Goal: Task Accomplishment & Management: Complete application form

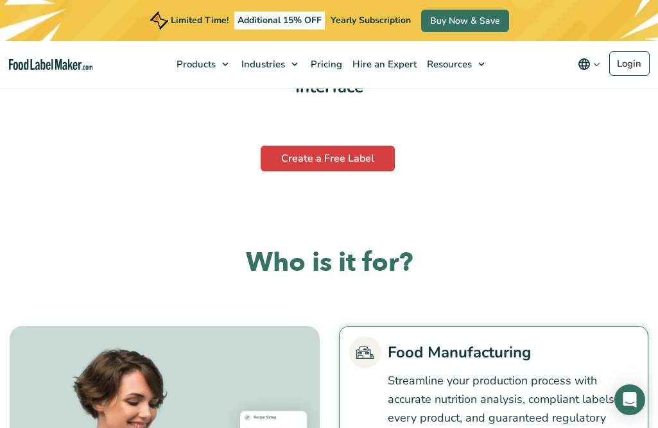
scroll to position [2602, 0]
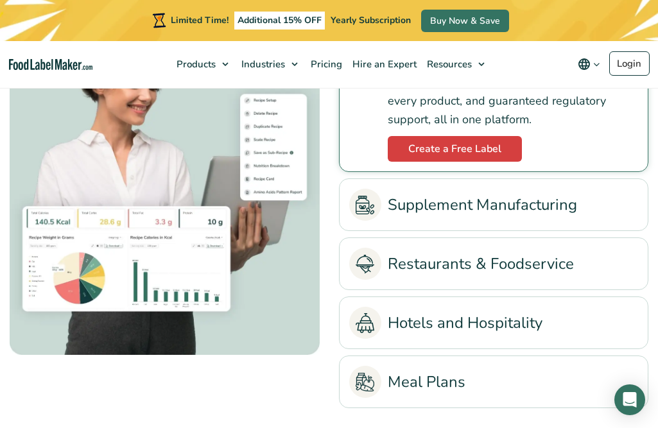
click at [497, 203] on link "Supplement Manufacturing" at bounding box center [493, 205] width 289 height 32
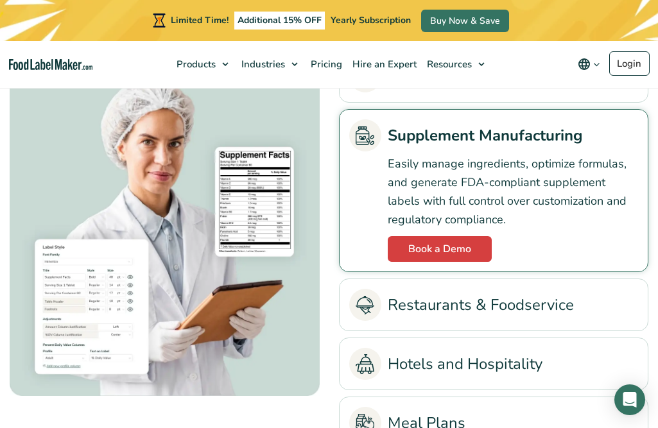
scroll to position [2562, 0]
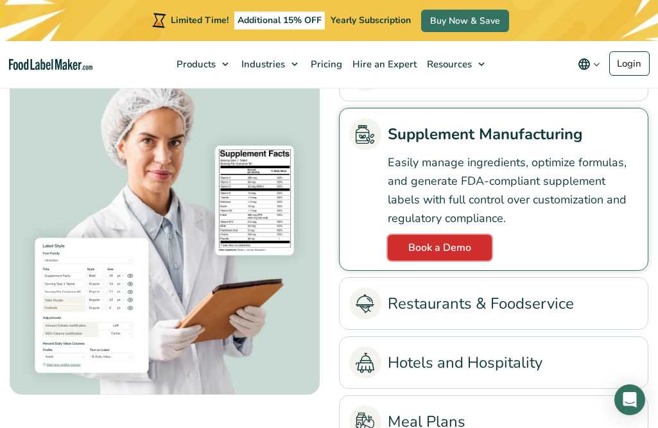
click at [440, 247] on link "Book a Demo" at bounding box center [440, 248] width 104 height 26
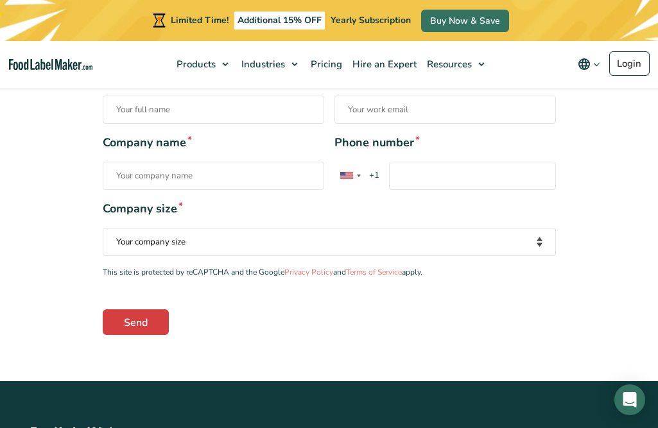
scroll to position [286, 0]
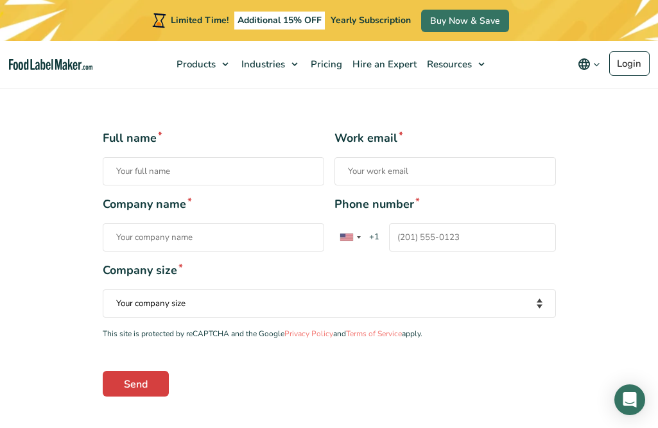
click at [377, 239] on span "+1" at bounding box center [374, 237] width 22 height 13
click at [389, 239] on input "Phone number * [GEOGRAPHIC_DATA] +1 [GEOGRAPHIC_DATA] +44 [GEOGRAPHIC_DATA] (‫[…" at bounding box center [472, 237] width 167 height 28
click at [357, 239] on div "Contact form" at bounding box center [350, 237] width 30 height 27
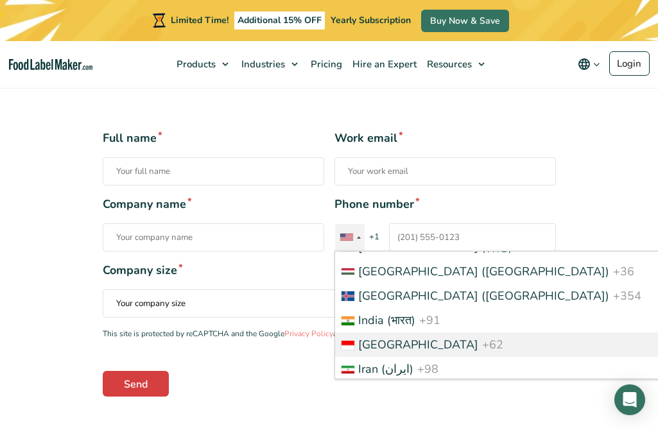
scroll to position [2426, 0]
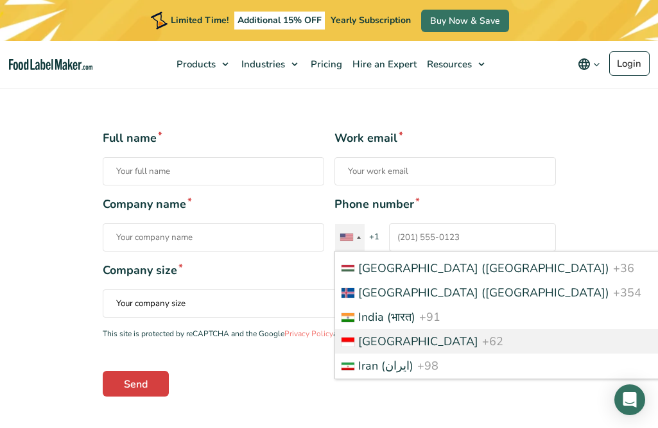
click at [482, 334] on span "+62" at bounding box center [492, 341] width 21 height 15
click at [422, 252] on input "Phone number * United States +1 United Kingdom +44 Afghanistan (‫افغانستان‬‎) +…" at bounding box center [472, 237] width 167 height 28
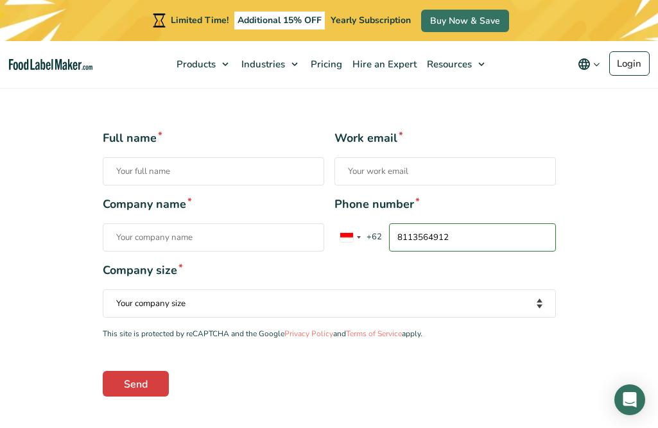
type input "8113564912"
click at [411, 171] on input "Work email *" at bounding box center [444, 171] width 221 height 28
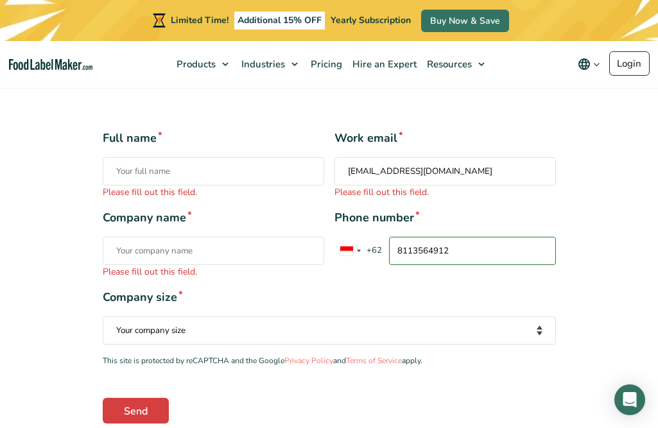
type input "riosoedarno@gmail.com"
type input "Maquira"
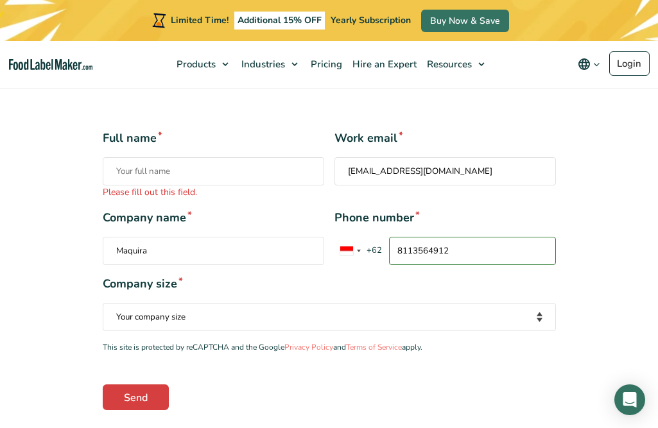
click at [398, 310] on div "Company size * Your company size Fewer than 10 Employees 10 to 50 Employees 51 …" at bounding box center [329, 303] width 453 height 56
click at [207, 325] on select "Your company size Fewer than 10 Employees 10 to 50 Employees 51 to 500 Employee…" at bounding box center [329, 317] width 453 height 28
select select "10 to 50 Employees"
click at [103, 303] on select "Your company size Fewer than 10 Employees 10 to 50 Employees 51 to 500 Employee…" at bounding box center [329, 317] width 453 height 28
click at [187, 173] on input "Full name * Please fill out this field." at bounding box center [213, 171] width 221 height 28
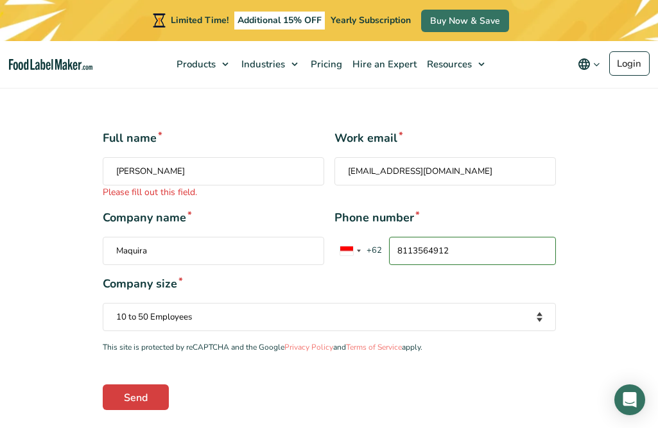
scroll to position [336, 0]
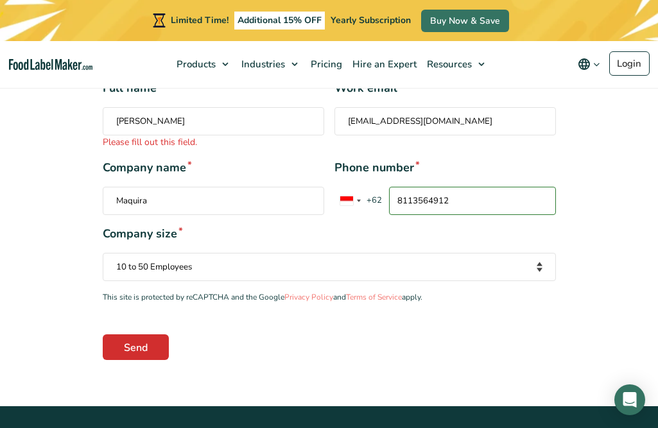
type input "rioavianto soedarno"
click at [137, 349] on section "Please fill out this field. Full name * rioavianto soedarno Please fill out thi…" at bounding box center [329, 219] width 658 height 373
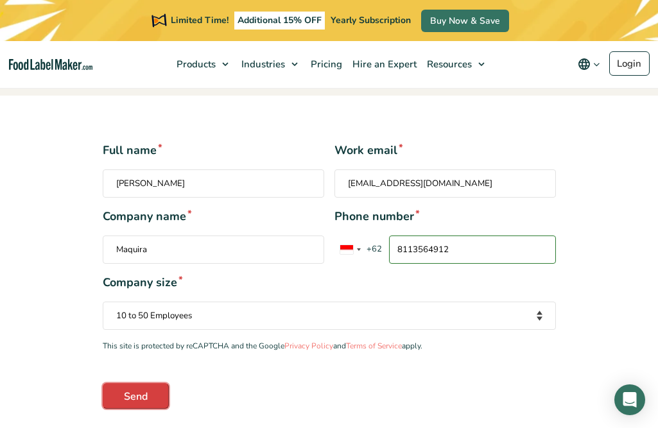
scroll to position [351, 0]
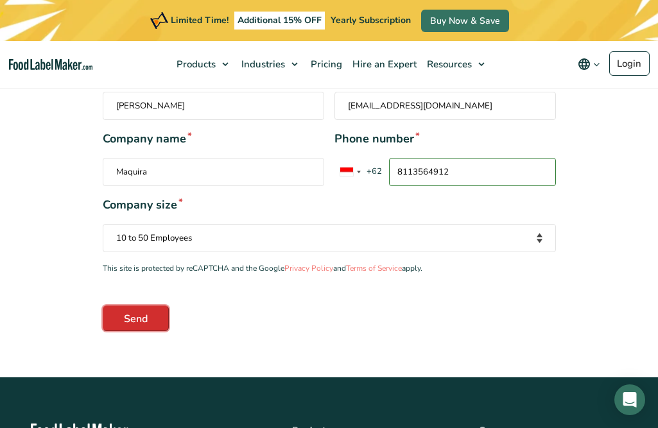
click at [143, 321] on input "Send" at bounding box center [136, 318] width 66 height 26
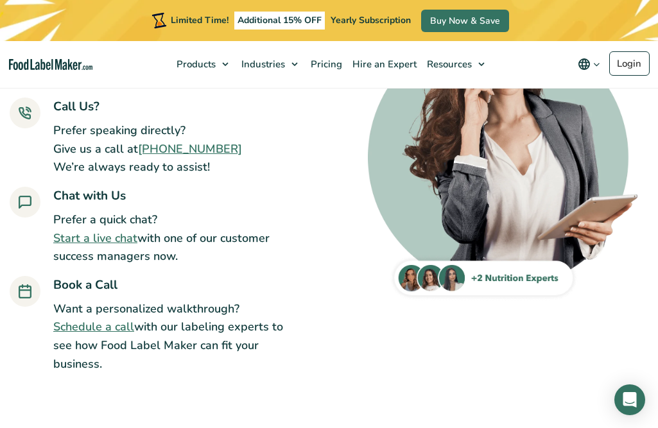
scroll to position [205, 0]
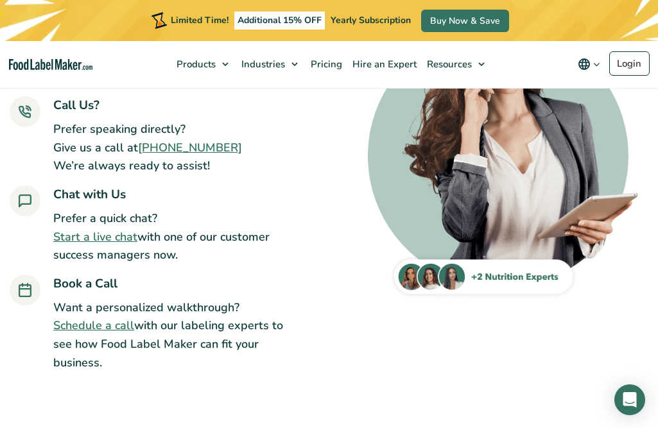
click at [123, 239] on link "Start a live chat" at bounding box center [95, 236] width 84 height 15
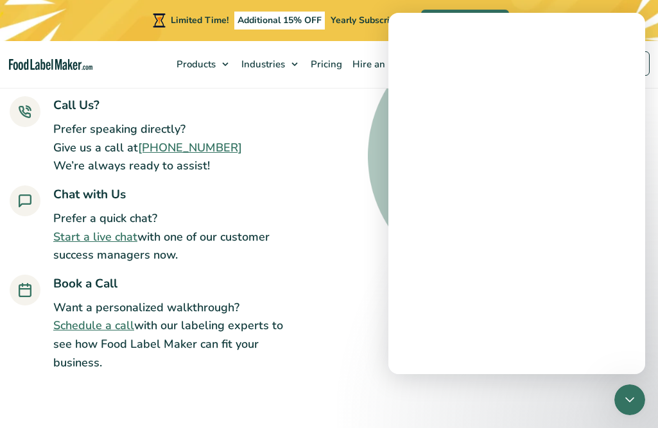
scroll to position [0, 0]
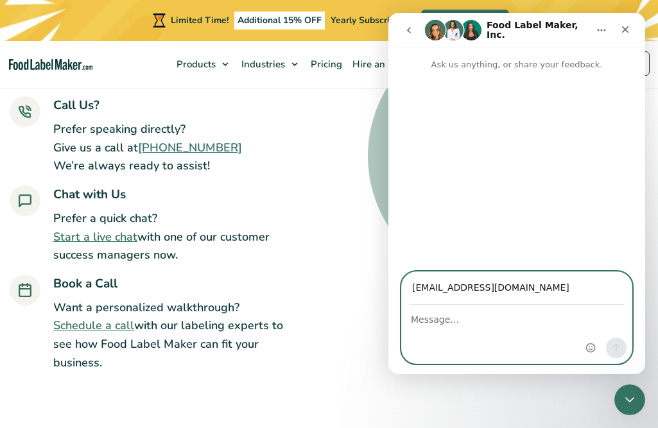
click at [549, 281] on input "[EMAIL_ADDRESS][DOMAIN_NAME]" at bounding box center [516, 288] width 214 height 33
type input "[EMAIL_ADDRESS][DOMAIN_NAME]"
click at [439, 321] on textarea "Message…" at bounding box center [517, 316] width 230 height 22
type textarea "hi"
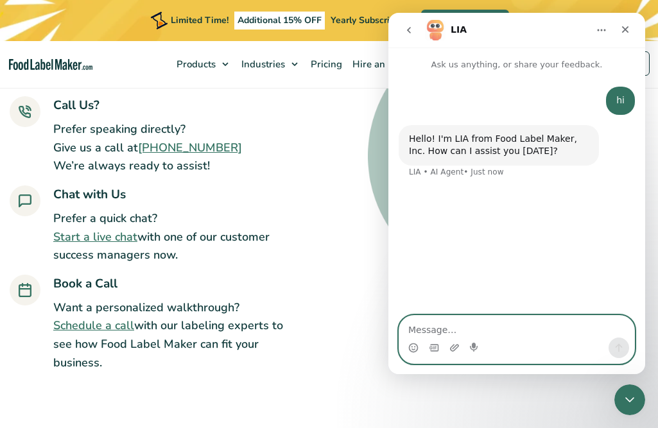
click at [484, 327] on textarea "Message…" at bounding box center [516, 327] width 235 height 22
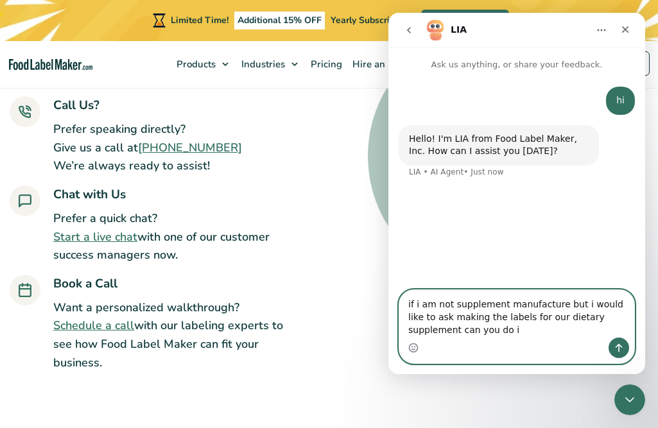
type textarea "if i am not supplement manufacture but i would like to ask making the labels fo…"
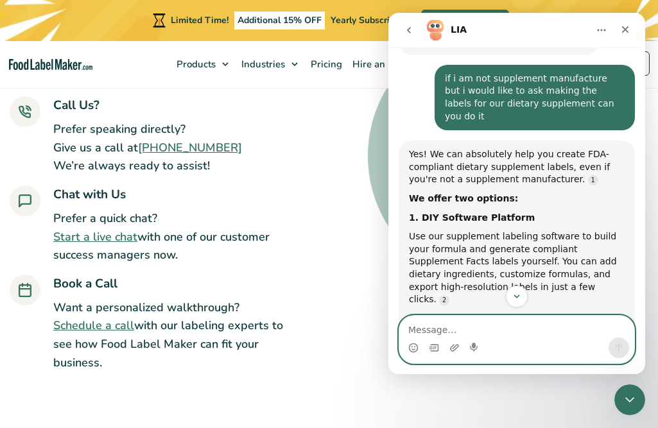
scroll to position [306, 0]
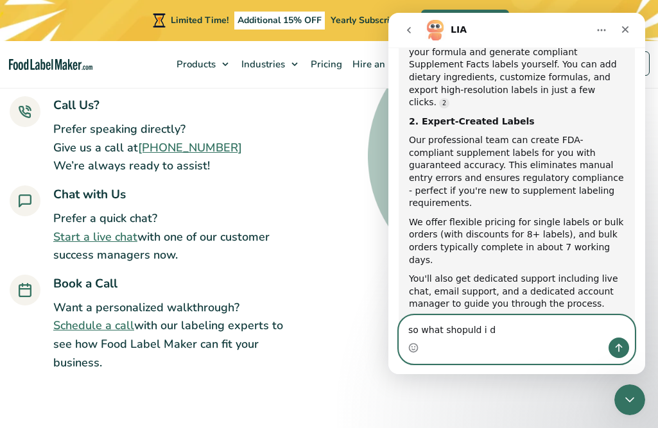
type textarea "so what shopuld i do"
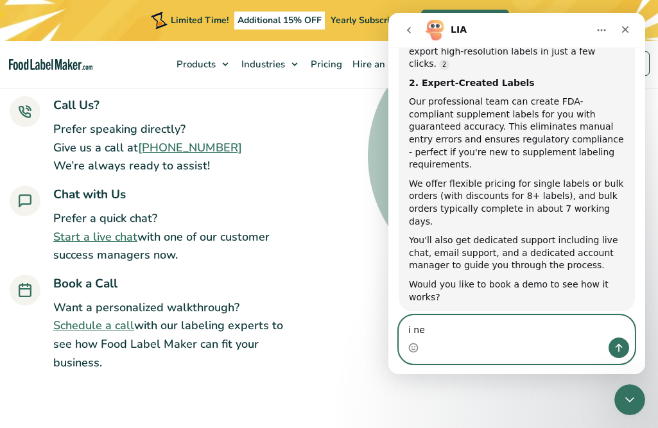
scroll to position [386, 0]
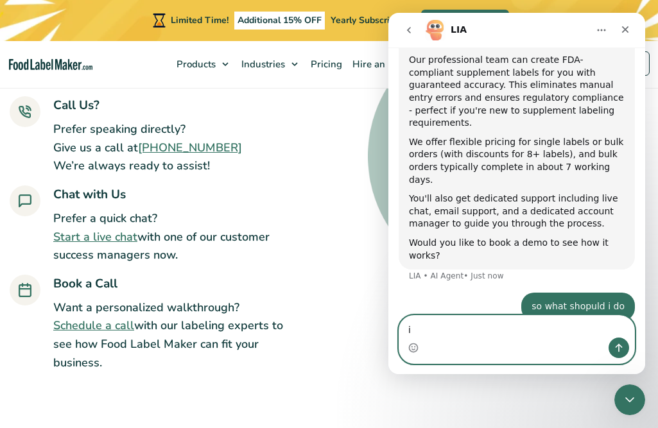
type textarea "i"
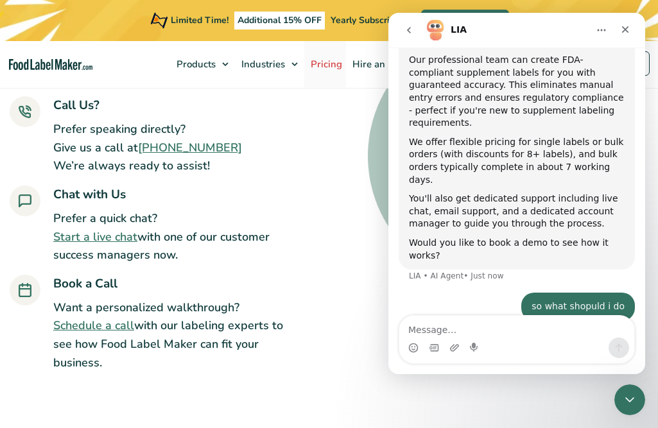
click at [329, 64] on span "Pricing" at bounding box center [325, 64] width 37 height 13
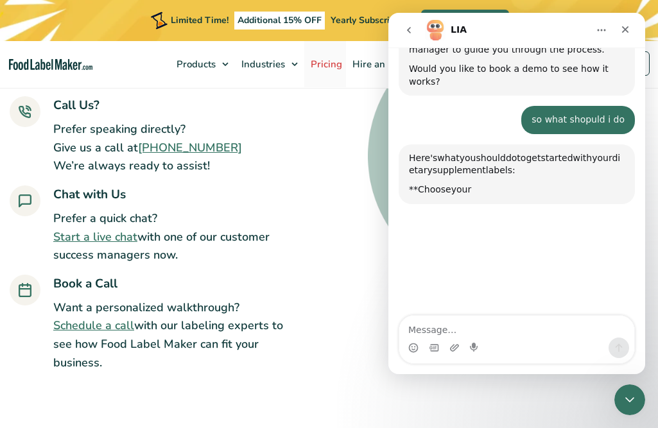
scroll to position [561, 0]
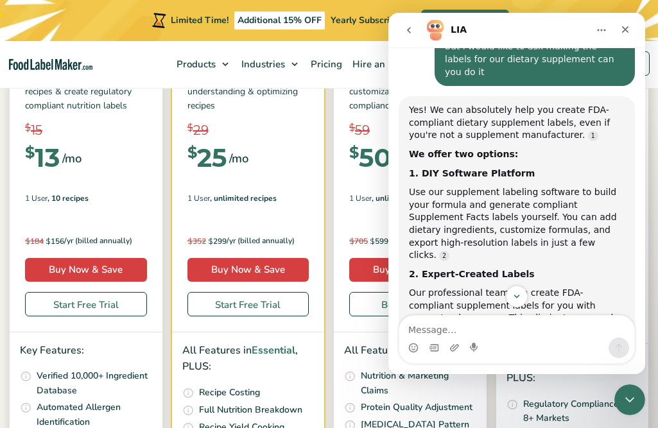
scroll to position [155, 0]
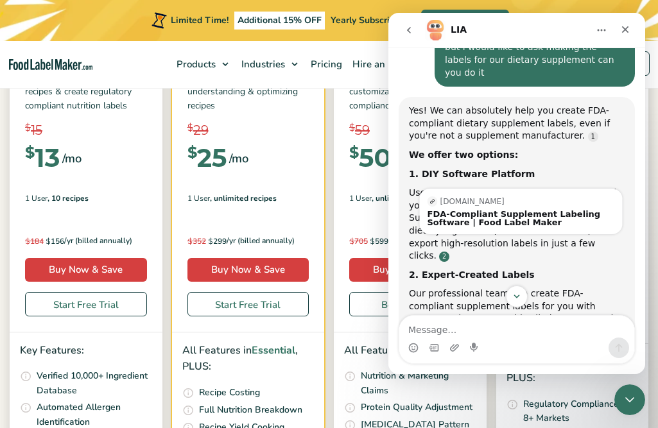
click at [449, 252] on link "Source reference 144379945:" at bounding box center [444, 257] width 10 height 10
click at [517, 210] on div "FDA-Compliant Supplement Labeling Software | Food Label Maker" at bounding box center [520, 218] width 187 height 17
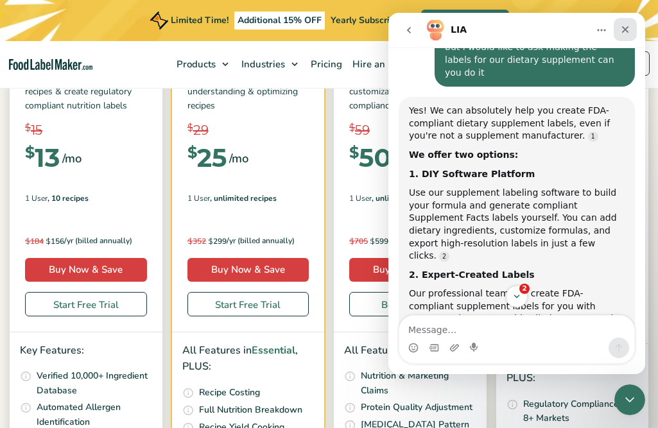
click at [628, 28] on icon "Close" at bounding box center [625, 29] width 10 height 10
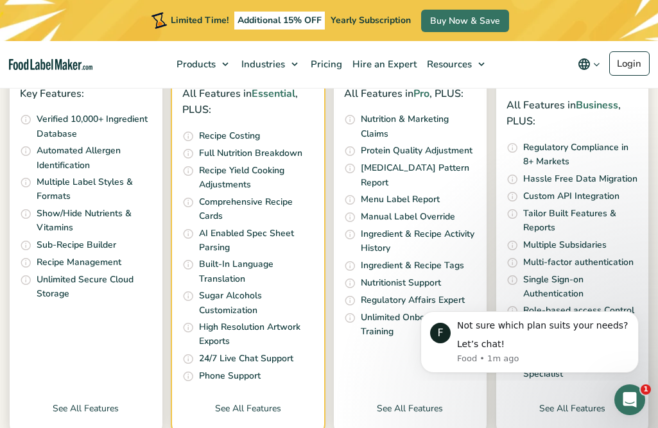
scroll to position [0, 0]
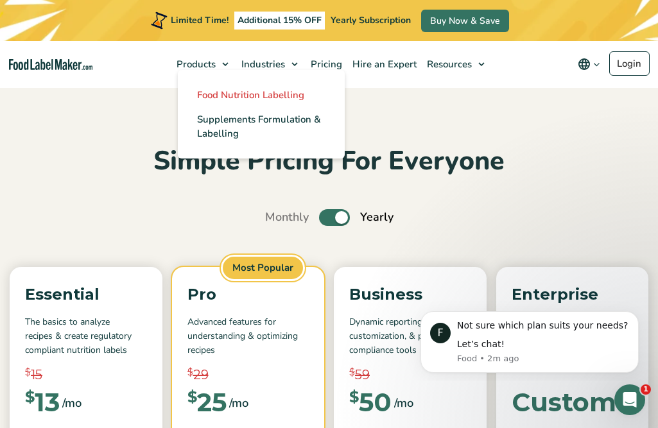
click at [203, 98] on span "Food Nutrition Labelling" at bounding box center [250, 95] width 107 height 13
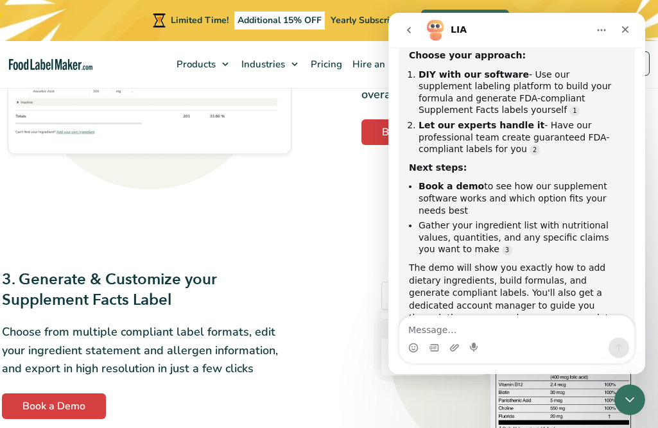
scroll to position [860, 0]
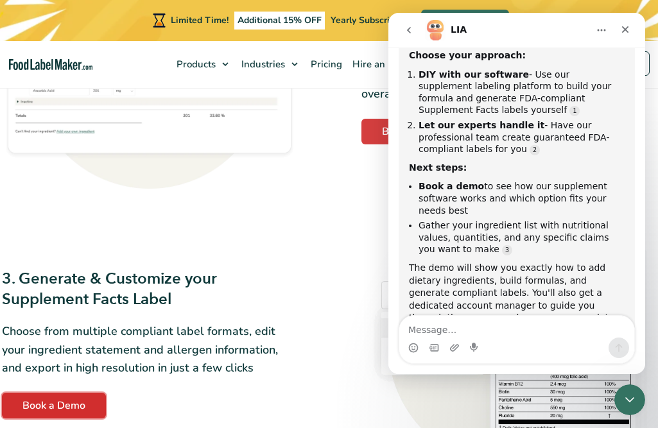
click at [99, 402] on link "Book a Demo" at bounding box center [54, 406] width 104 height 26
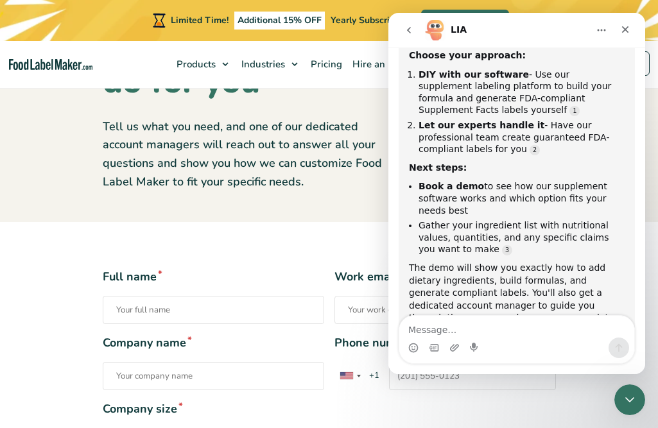
scroll to position [157, 0]
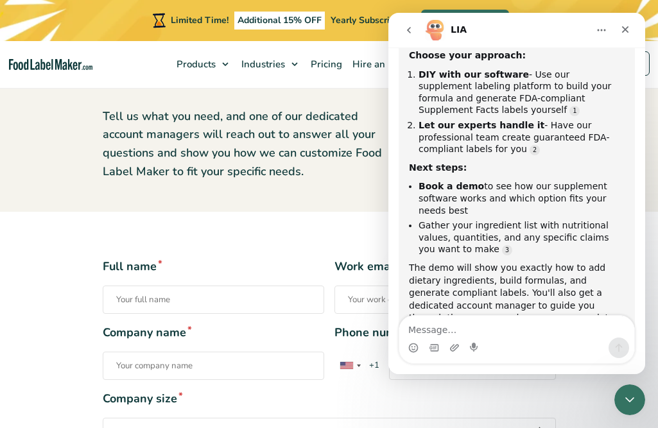
click at [454, 329] on textarea "Message…" at bounding box center [516, 327] width 235 height 22
type textarea "i sent the request for demo"
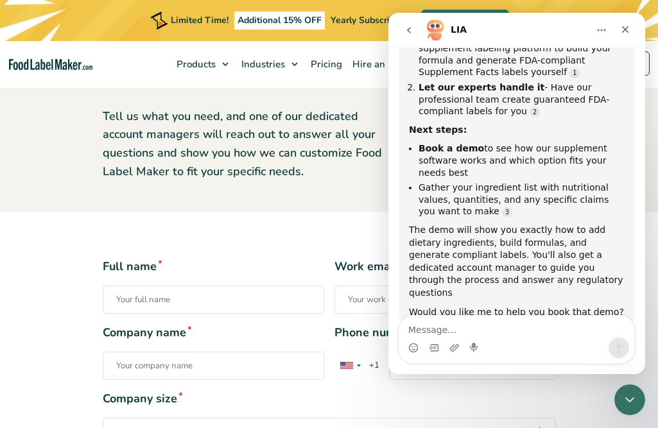
scroll to position [776, 0]
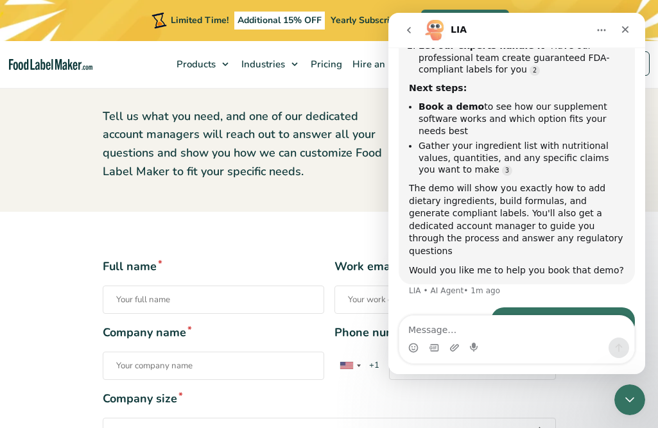
click at [255, 198] on section "Book a Demo See what Food Label Maker can do for you Tell us what you need, and…" at bounding box center [329, 68] width 658 height 287
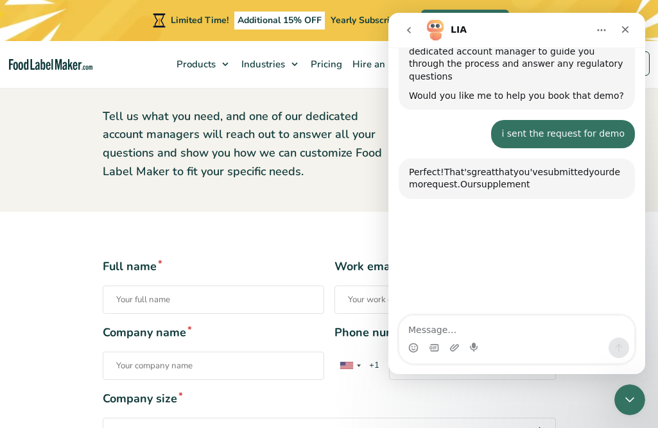
scroll to position [951, 0]
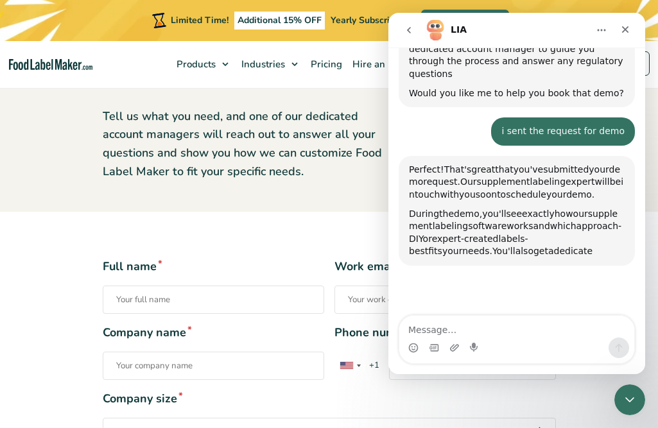
click at [409, 33] on icon "go back" at bounding box center [409, 30] width 10 height 10
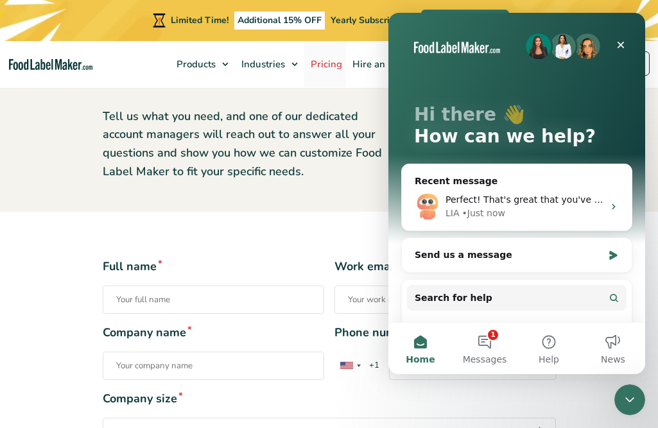
click at [333, 63] on span "Pricing" at bounding box center [325, 64] width 37 height 13
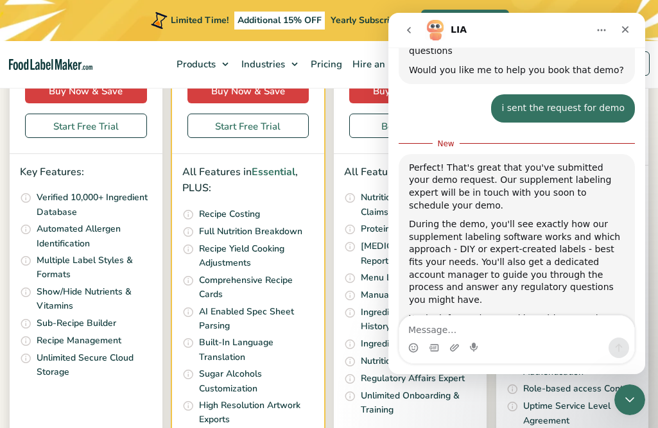
scroll to position [422, 0]
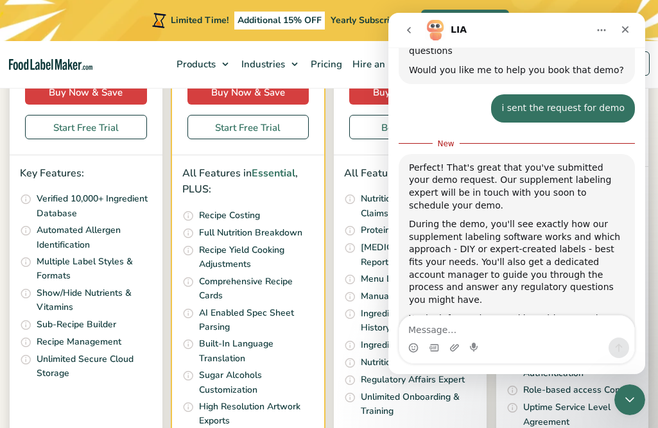
click at [603, 32] on icon "Home" at bounding box center [601, 30] width 10 height 10
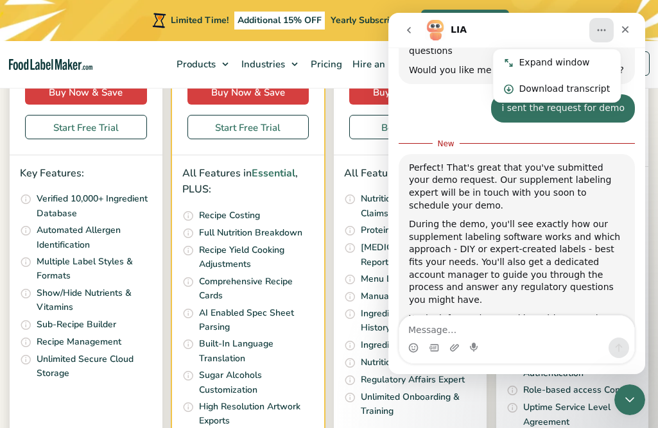
click at [406, 30] on icon "go back" at bounding box center [409, 30] width 10 height 10
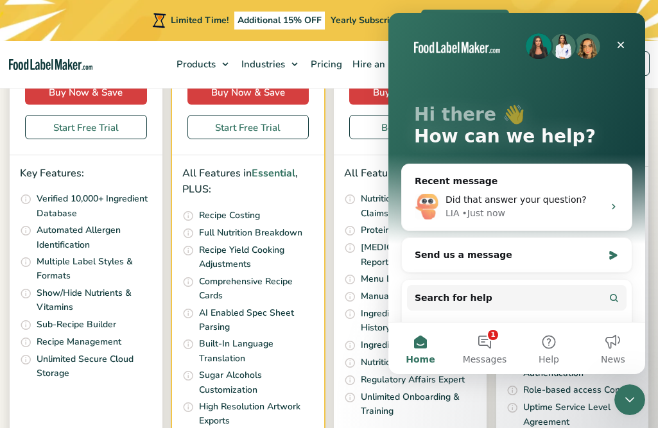
scroll to position [0, 0]
click at [353, 94] on link "Buy Now & Save" at bounding box center [410, 93] width 122 height 24
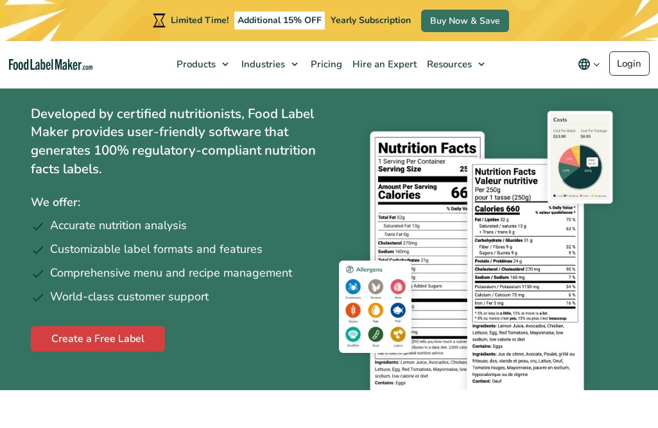
scroll to position [124, 0]
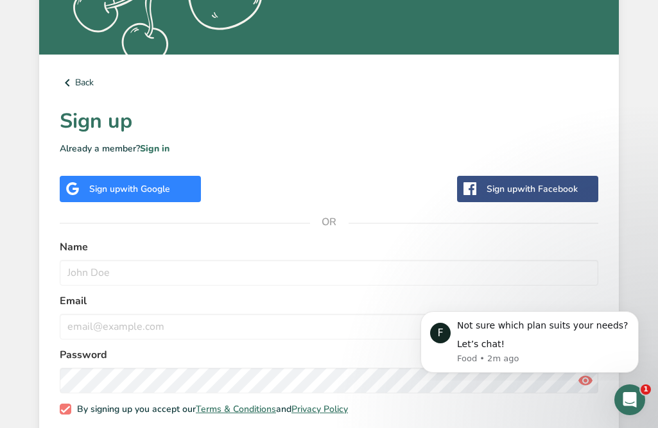
scroll to position [422, 0]
